Goal: Task Accomplishment & Management: Complete application form

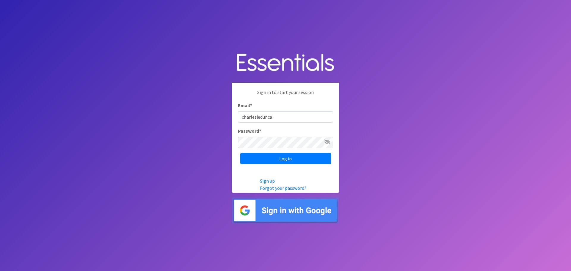
type input "[EMAIL_ADDRESS][PERSON_NAME][DOMAIN_NAME]"
click at [240, 153] on input "Log in" at bounding box center [285, 158] width 91 height 11
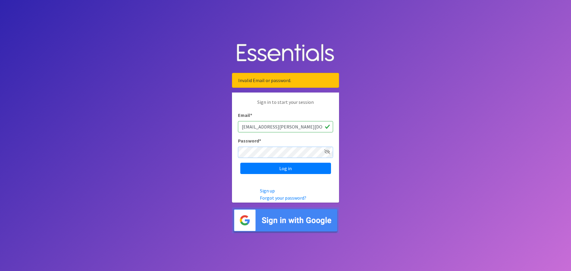
click at [240, 163] on input "Log in" at bounding box center [285, 168] width 91 height 11
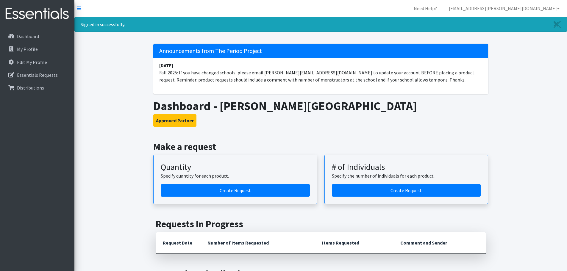
scroll to position [59, 0]
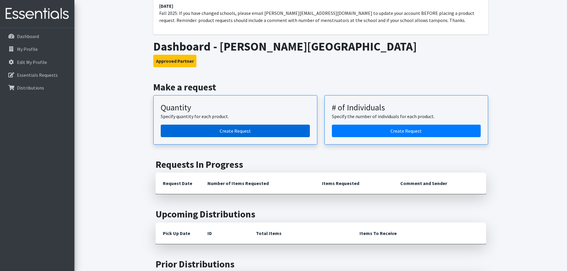
click at [266, 131] on link "Create Request" at bounding box center [235, 131] width 149 height 12
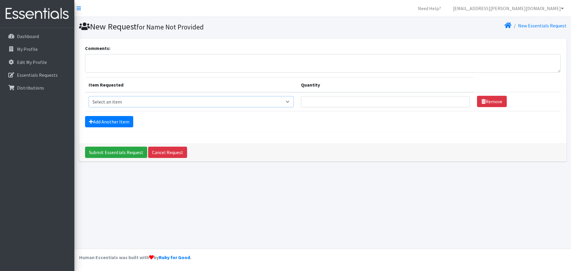
click at [289, 101] on select "Select an item (LOWCOUNTRY) REGULAR TAMPONS Adult Period Pack Student Period Pa…" at bounding box center [191, 101] width 205 height 11
select select "7757"
click at [89, 96] on select "Select an item (LOWCOUNTRY) REGULAR TAMPONS Adult Period Pack Student Period Pa…" at bounding box center [191, 101] width 205 height 11
click at [344, 104] on input "Quantity" at bounding box center [385, 101] width 169 height 11
click at [460, 101] on input "1" at bounding box center [385, 101] width 169 height 11
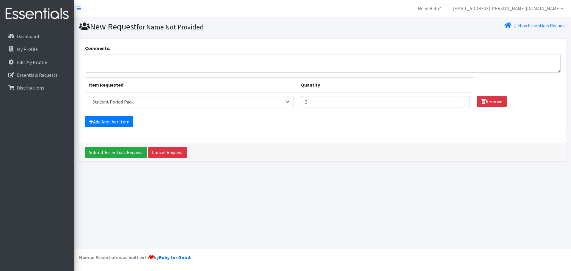
click at [459, 101] on input "2" at bounding box center [385, 101] width 169 height 11
click at [459, 101] on input "3" at bounding box center [385, 101] width 169 height 11
click at [459, 101] on input "4" at bounding box center [385, 101] width 169 height 11
click at [459, 101] on input "5" at bounding box center [385, 101] width 169 height 11
click at [459, 101] on input "6" at bounding box center [385, 101] width 169 height 11
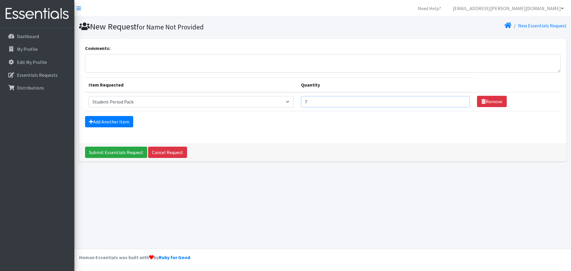
click at [459, 101] on input "7" at bounding box center [385, 101] width 169 height 11
click at [459, 101] on input "8" at bounding box center [385, 101] width 169 height 11
click at [459, 101] on input "9" at bounding box center [385, 101] width 169 height 11
drag, startPoint x: 331, startPoint y: 102, endPoint x: 307, endPoint y: 102, distance: 23.8
click at [307, 102] on input "9" at bounding box center [385, 101] width 169 height 11
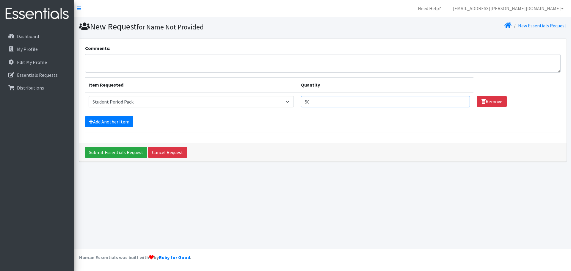
type input "50"
click at [324, 132] on hr at bounding box center [323, 132] width 476 height 0
click at [116, 123] on link "Add Another Item" at bounding box center [109, 121] width 48 height 11
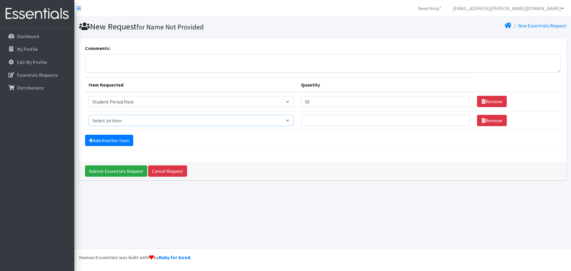
click at [116, 123] on select "Select an item (LOWCOUNTRY) REGULAR TAMPONS Adult Period Pack Student Period Pa…" at bounding box center [191, 120] width 205 height 11
select select "8937"
click at [89, 115] on select "Select an item (LOWCOUNTRY) REGULAR TAMPONS Adult Period Pack Student Period Pa…" at bounding box center [191, 120] width 205 height 11
click at [309, 121] on input "Quantity" at bounding box center [385, 120] width 169 height 11
click at [328, 211] on div "New Request for Name Not Provided New Essentials Request Comments: Item Request…" at bounding box center [322, 133] width 497 height 232
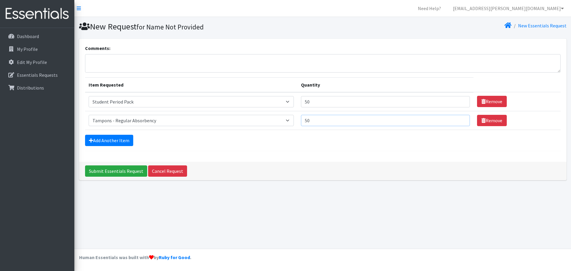
drag, startPoint x: 315, startPoint y: 122, endPoint x: 306, endPoint y: 121, distance: 8.9
click at [306, 121] on input "50" at bounding box center [385, 120] width 169 height 11
type input "100"
click at [310, 145] on div "Add Another Item" at bounding box center [323, 140] width 476 height 11
click at [137, 172] on input "Submit Essentials Request" at bounding box center [116, 170] width 62 height 11
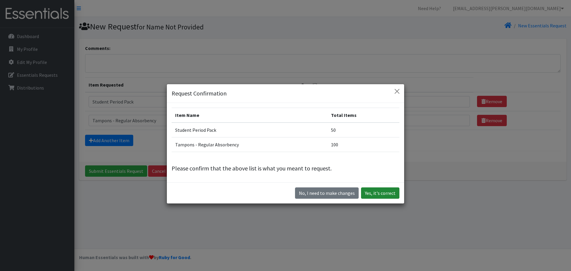
click at [369, 196] on button "Yes, it's correct" at bounding box center [380, 192] width 38 height 11
